Goal: Navigation & Orientation: Find specific page/section

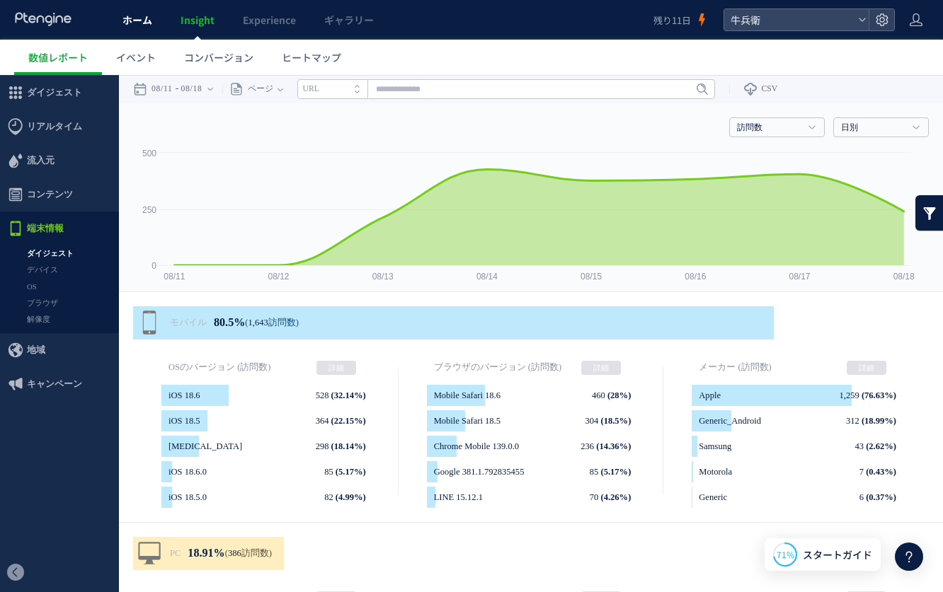
click at [128, 25] on span "ホーム" at bounding box center [137, 20] width 30 height 14
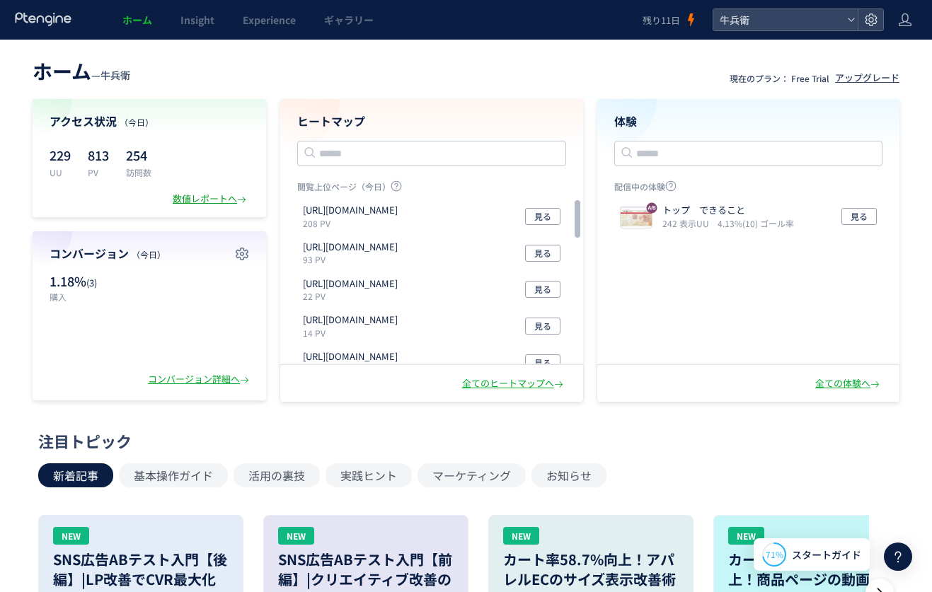
click at [192, 202] on div "数値レポートへ" at bounding box center [211, 198] width 76 height 13
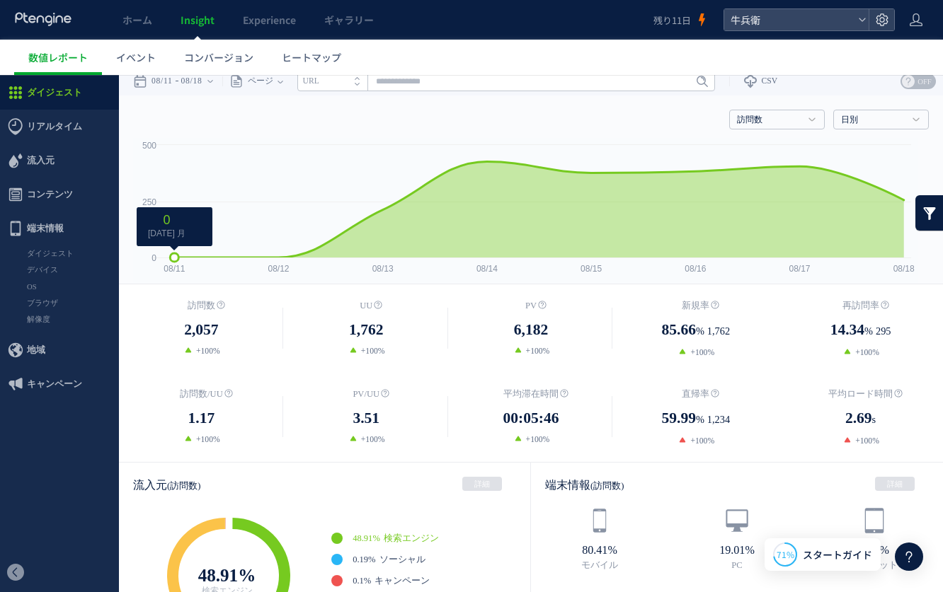
scroll to position [8, 0]
click at [185, 62] on span "コンバージョン" at bounding box center [218, 57] width 69 height 14
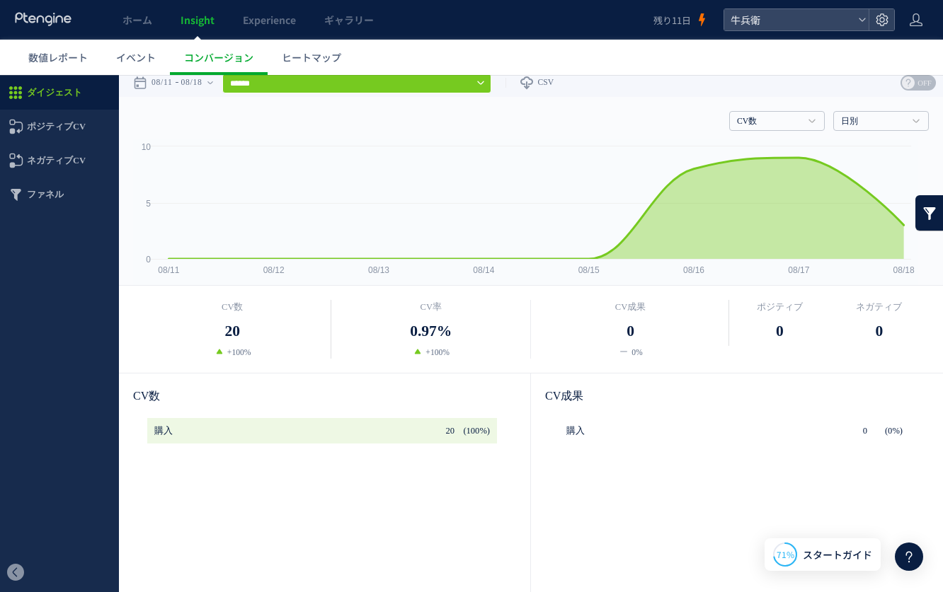
scroll to position [6, 0]
click at [304, 59] on span "ヒートマップ" at bounding box center [311, 57] width 59 height 14
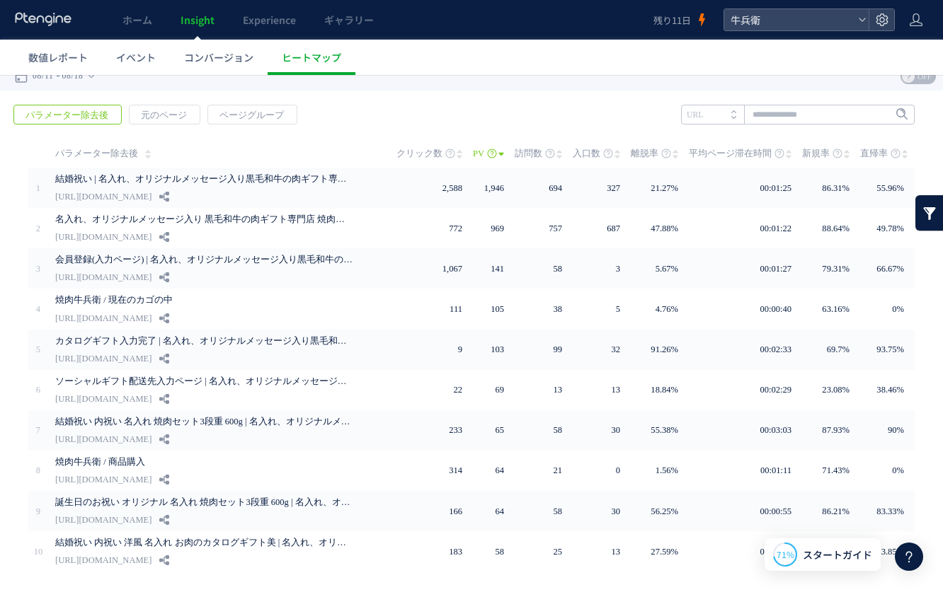
scroll to position [15, 0]
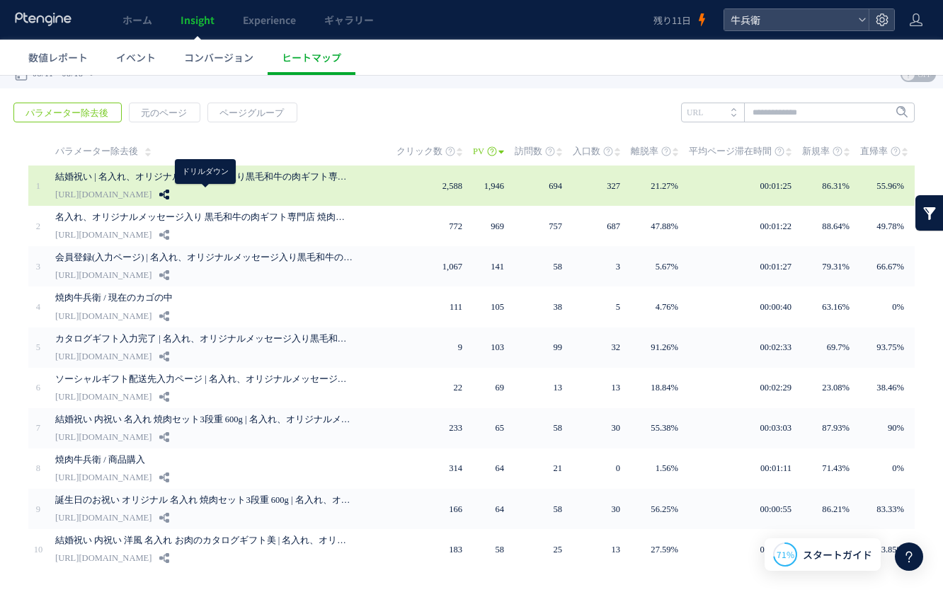
click at [169, 191] on use at bounding box center [164, 195] width 10 height 10
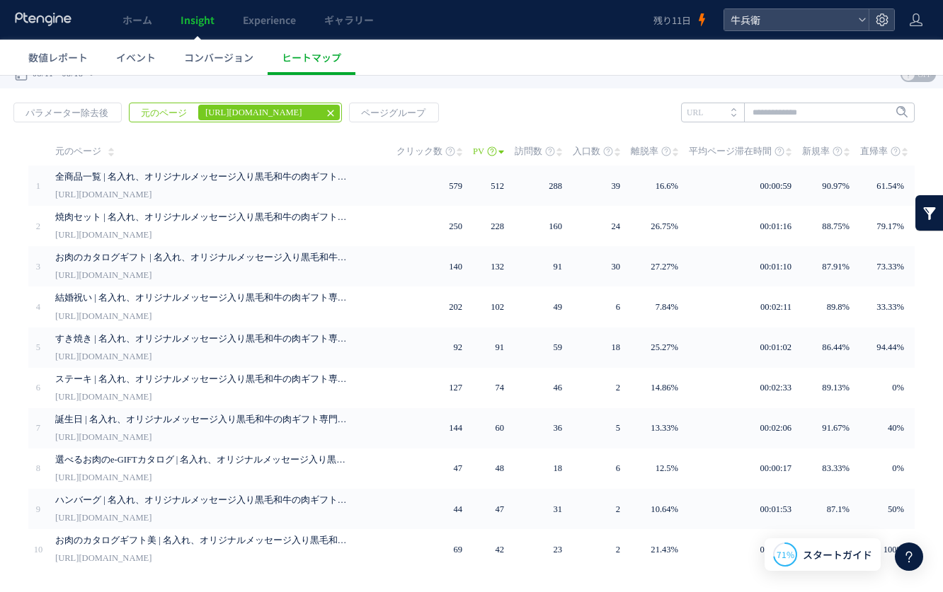
click at [327, 112] on use at bounding box center [330, 113] width 6 height 6
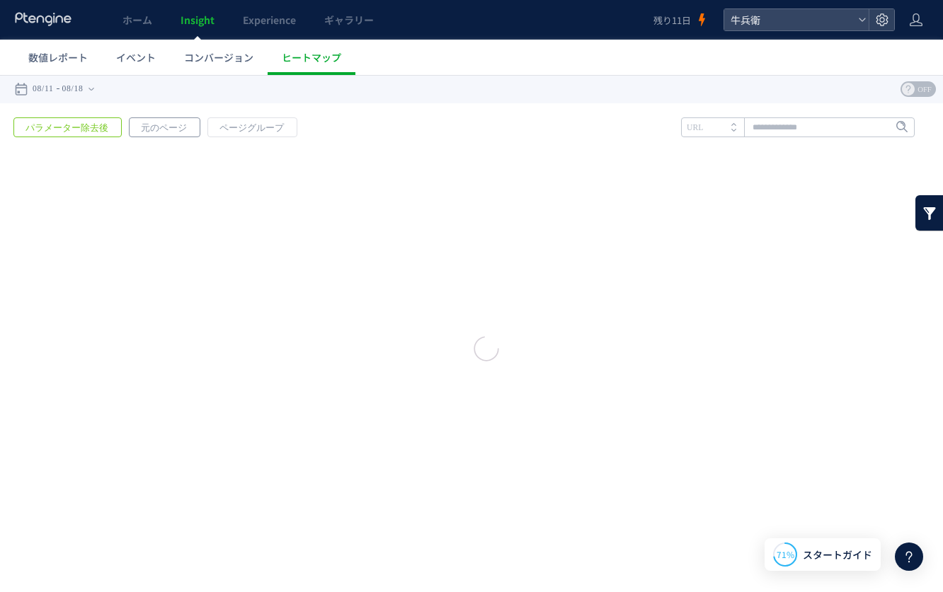
scroll to position [0, 0]
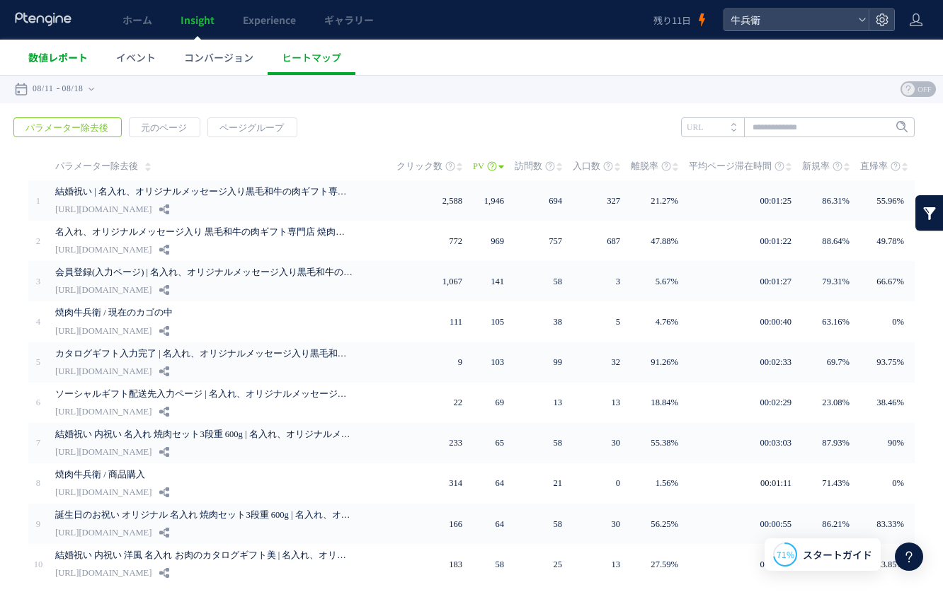
click at [60, 64] on link "数値レポート" at bounding box center [58, 57] width 88 height 35
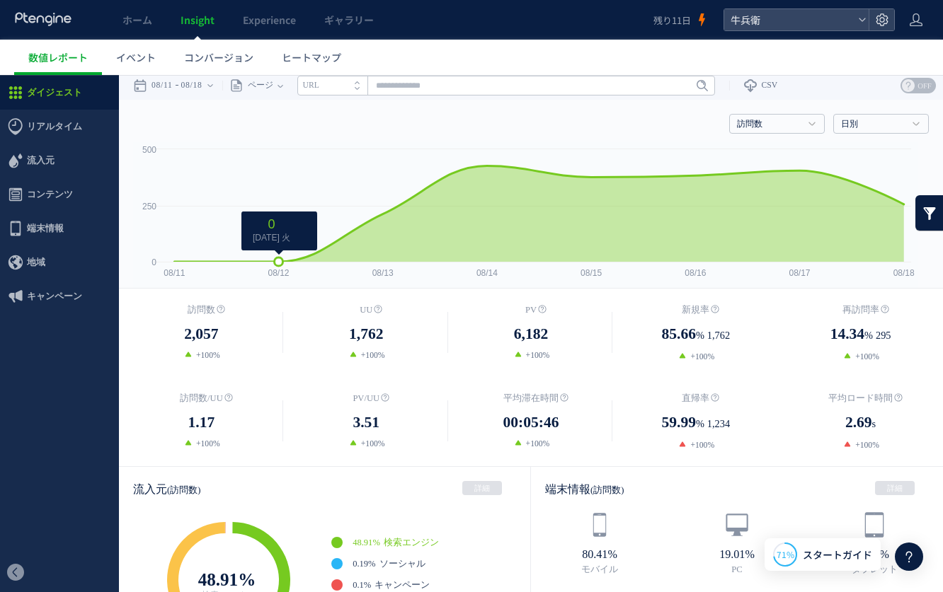
scroll to position [6, 0]
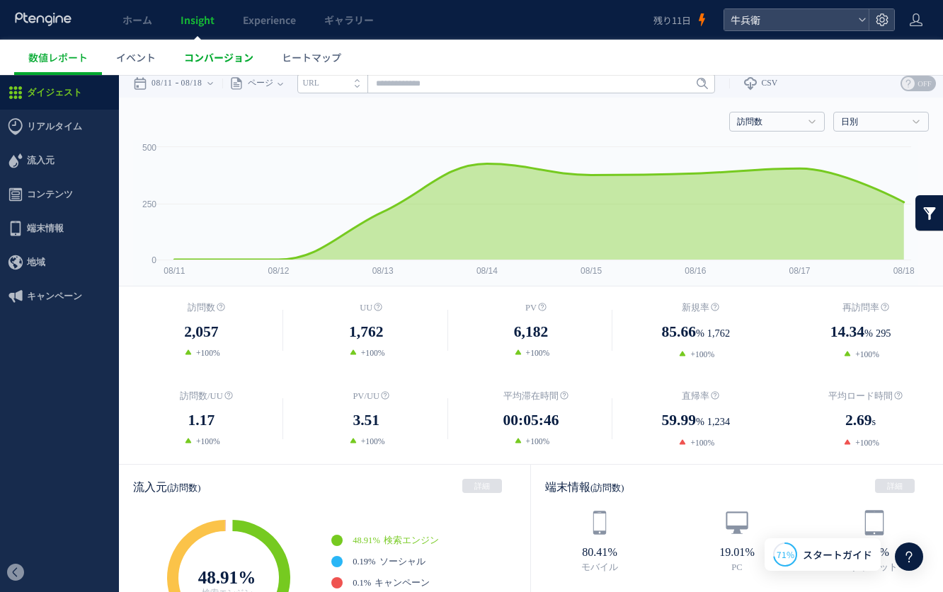
click at [258, 56] on link "コンバージョン" at bounding box center [219, 57] width 98 height 35
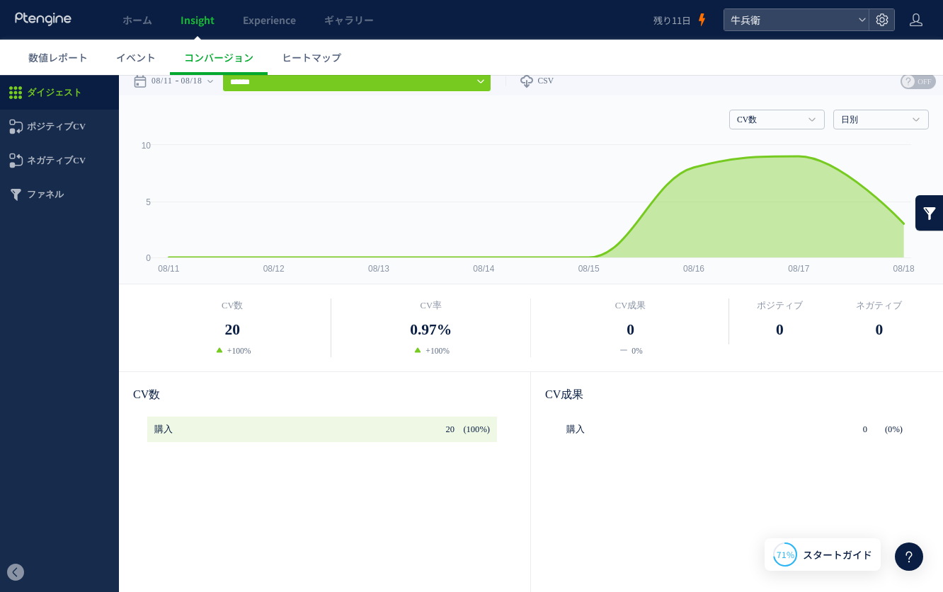
scroll to position [8, 0]
click at [73, 58] on span "数値レポート" at bounding box center [57, 57] width 59 height 14
